Goal: Communication & Community: Share content

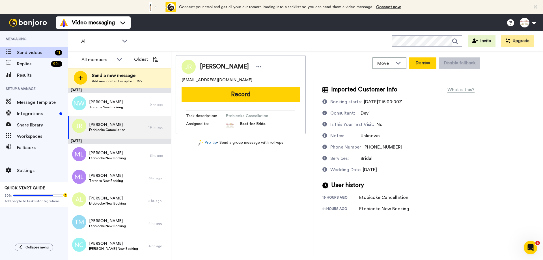
click at [428, 64] on button "Dismiss" at bounding box center [422, 62] width 27 height 11
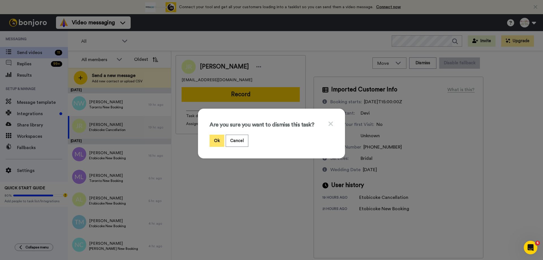
click at [216, 140] on button "Ok" at bounding box center [216, 141] width 15 height 12
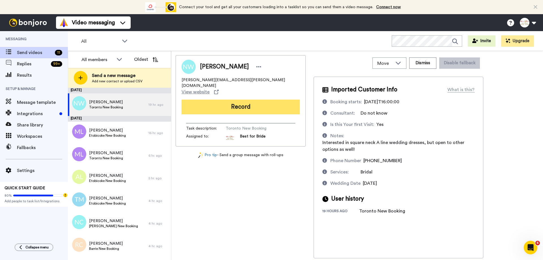
click at [226, 99] on button "Record" at bounding box center [240, 106] width 118 height 15
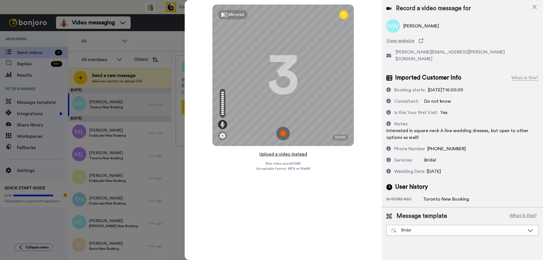
click at [282, 154] on button "Upload a video instead" at bounding box center [282, 153] width 51 height 7
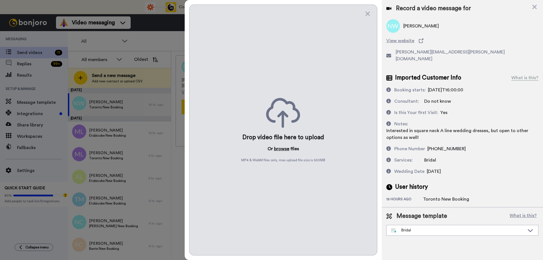
click at [284, 149] on button "browse" at bounding box center [281, 148] width 15 height 7
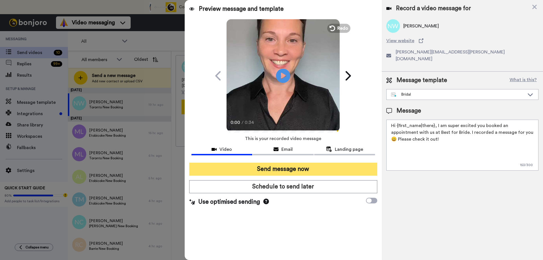
click at [286, 174] on button "Send message now" at bounding box center [283, 169] width 188 height 13
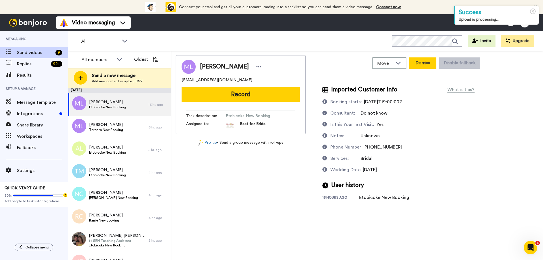
click at [419, 60] on button "Dismiss" at bounding box center [422, 62] width 27 height 11
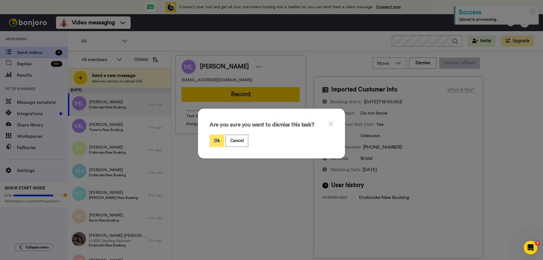
click at [211, 142] on button "Ok" at bounding box center [216, 141] width 15 height 12
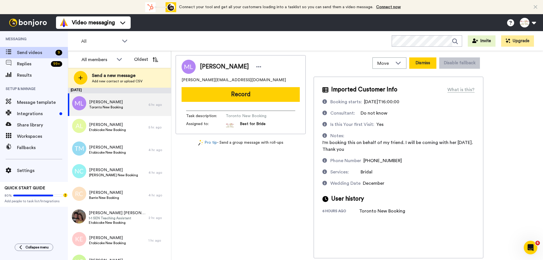
click at [419, 62] on button "Dismiss" at bounding box center [422, 62] width 27 height 11
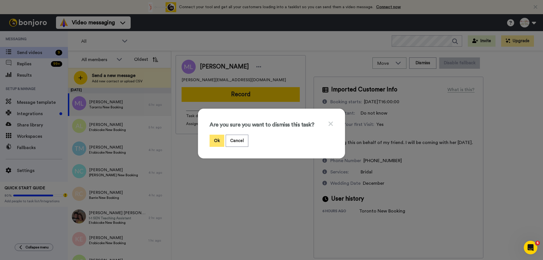
click at [214, 140] on button "Ok" at bounding box center [216, 141] width 15 height 12
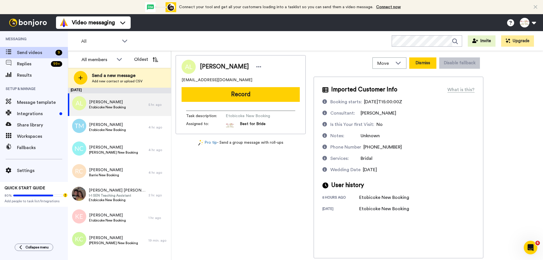
click at [416, 65] on button "Dismiss" at bounding box center [422, 62] width 27 height 11
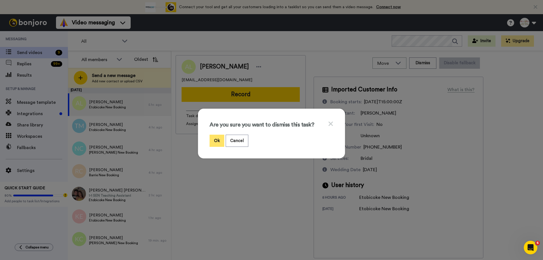
click at [218, 139] on button "Ok" at bounding box center [216, 141] width 15 height 12
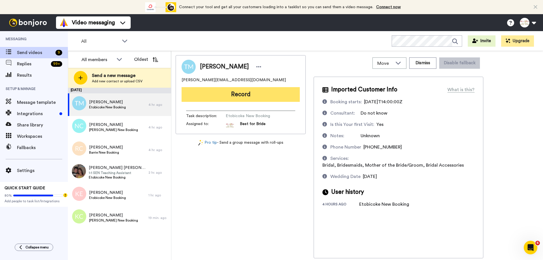
click at [227, 99] on button "Record" at bounding box center [240, 94] width 118 height 15
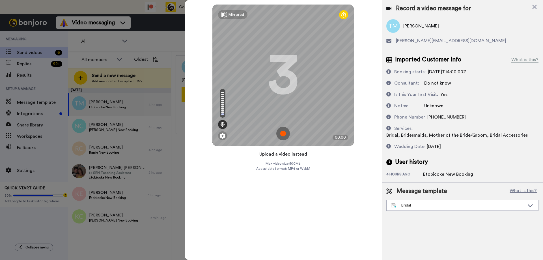
click at [278, 153] on button "Upload a video instead" at bounding box center [282, 153] width 51 height 7
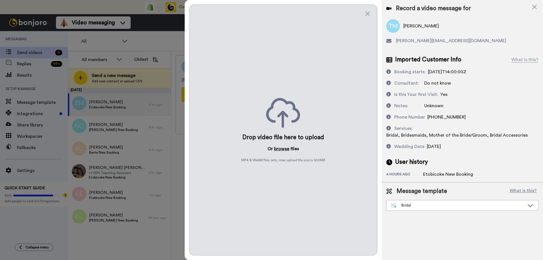
click at [281, 148] on button "browse" at bounding box center [281, 148] width 15 height 7
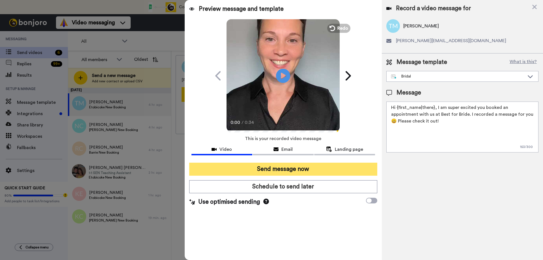
click at [264, 164] on button "Send message now" at bounding box center [283, 169] width 188 height 13
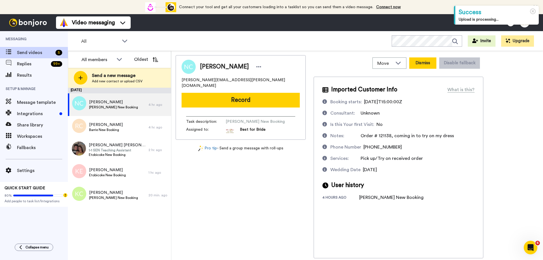
click at [428, 63] on button "Dismiss" at bounding box center [422, 62] width 27 height 11
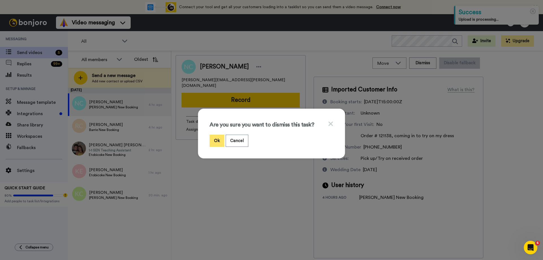
click at [213, 137] on button "Ok" at bounding box center [216, 141] width 15 height 12
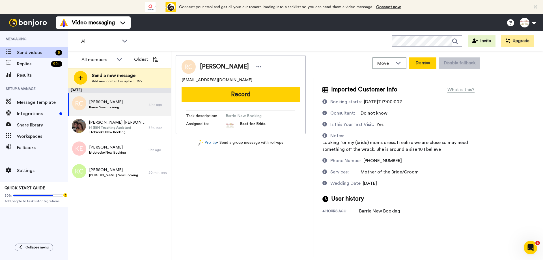
click at [421, 65] on button "Dismiss" at bounding box center [422, 62] width 27 height 11
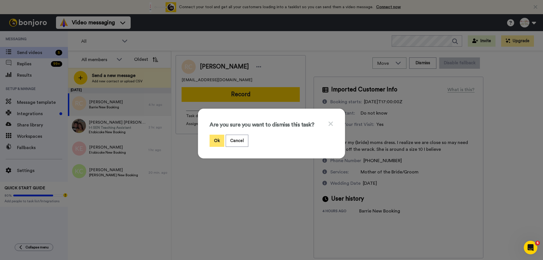
click at [213, 144] on button "Ok" at bounding box center [216, 141] width 15 height 12
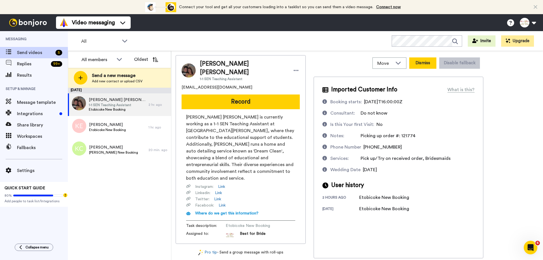
click at [426, 63] on button "Dismiss" at bounding box center [422, 62] width 27 height 11
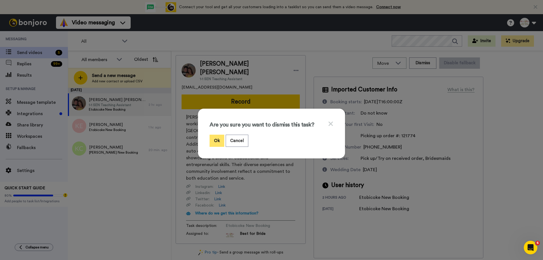
click at [214, 140] on button "Ok" at bounding box center [216, 141] width 15 height 12
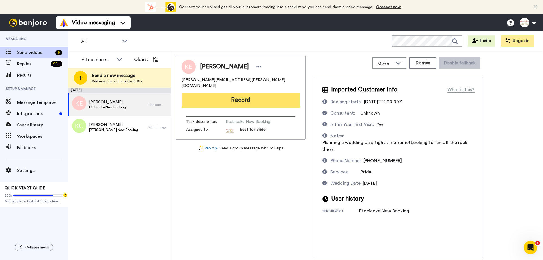
click at [239, 97] on button "Record" at bounding box center [240, 100] width 118 height 15
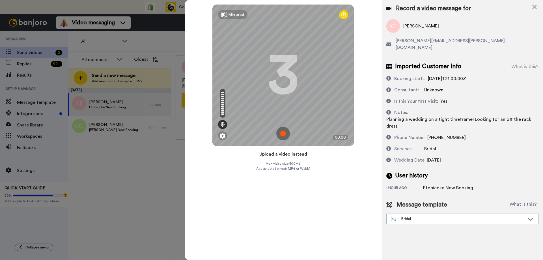
click at [285, 155] on button "Upload a video instead" at bounding box center [282, 153] width 51 height 7
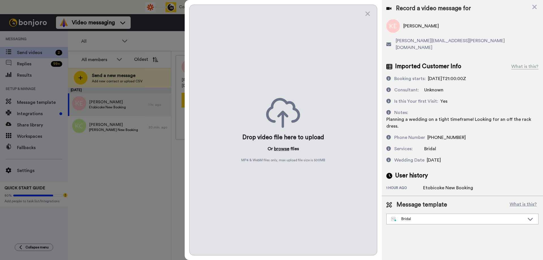
click at [284, 148] on button "browse" at bounding box center [281, 148] width 15 height 7
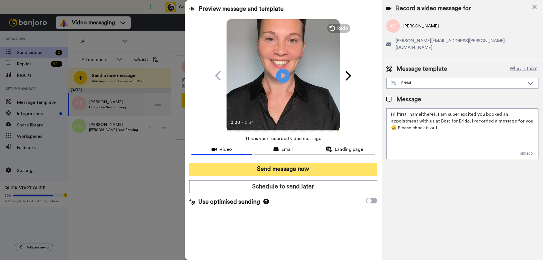
click at [251, 168] on button "Send message now" at bounding box center [283, 169] width 188 height 13
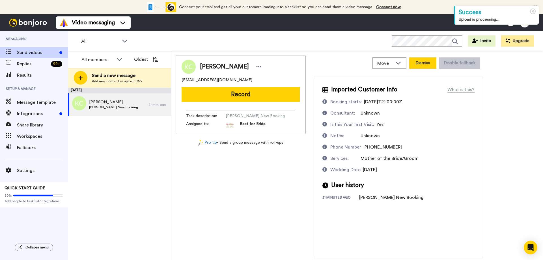
click at [428, 66] on button "Dismiss" at bounding box center [422, 62] width 27 height 11
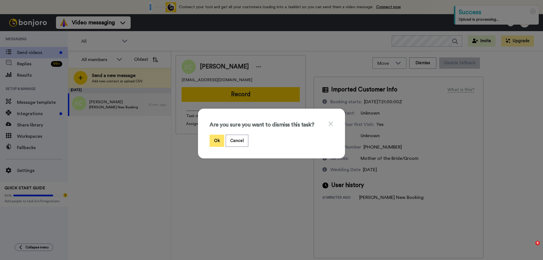
click at [213, 138] on button "Ok" at bounding box center [216, 141] width 15 height 12
